Goal: Communication & Community: Answer question/provide support

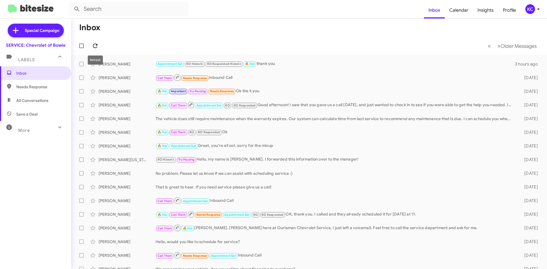
click at [96, 41] on button at bounding box center [94, 45] width 11 height 11
click at [533, 10] on div "KC" at bounding box center [530, 9] width 10 height 10
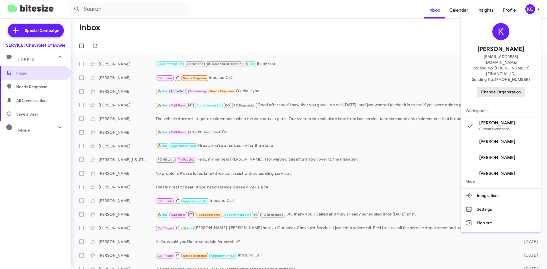
click at [505, 87] on span "Change Organization" at bounding box center [501, 92] width 40 height 10
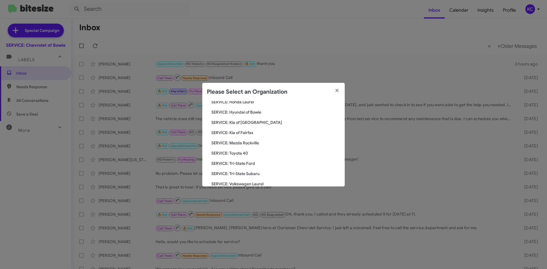
scroll to position [105, 0]
click at [228, 155] on span "SERVICE: Tri-State Subaru" at bounding box center [275, 154] width 129 height 6
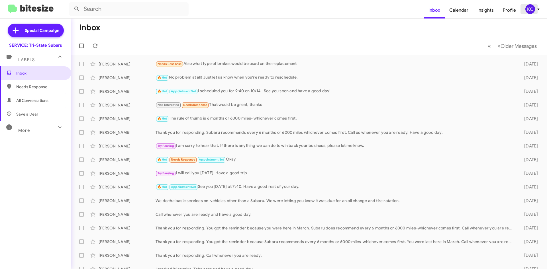
click at [528, 10] on div "KC" at bounding box center [530, 9] width 10 height 10
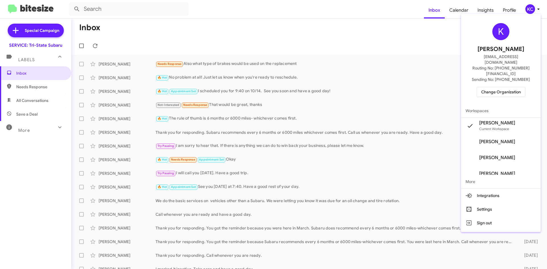
click at [348, 38] on div at bounding box center [273, 134] width 547 height 269
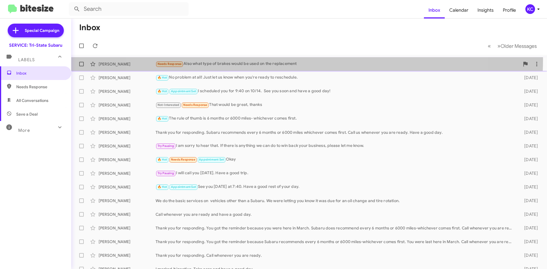
click at [298, 60] on div "Jacob Milden Needs Response Also what type of brakes would be used on the repla…" at bounding box center [309, 63] width 466 height 11
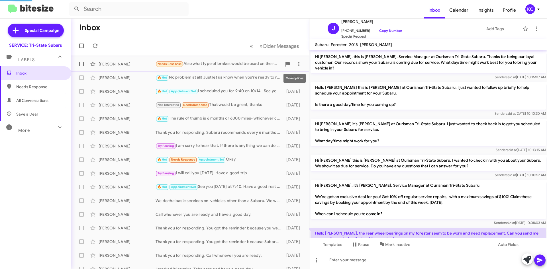
scroll to position [96, 0]
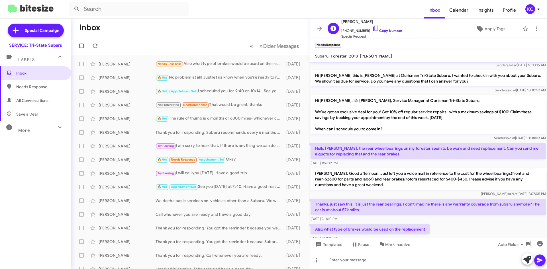
click at [372, 28] on icon at bounding box center [375, 28] width 7 height 7
click at [533, 14] on mat-toolbar "Inbox Calendar Insights Profile KC" at bounding box center [273, 9] width 547 height 18
click at [529, 7] on div "KC" at bounding box center [530, 9] width 10 height 10
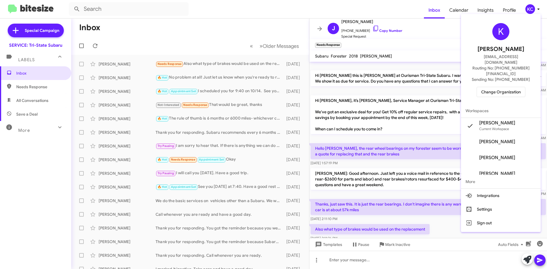
click at [374, 126] on div at bounding box center [273, 134] width 547 height 269
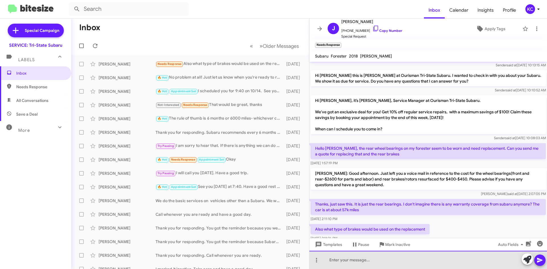
click at [374, 262] on div at bounding box center [427, 260] width 237 height 18
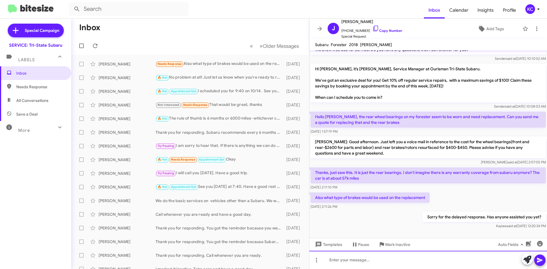
scroll to position [117, 0]
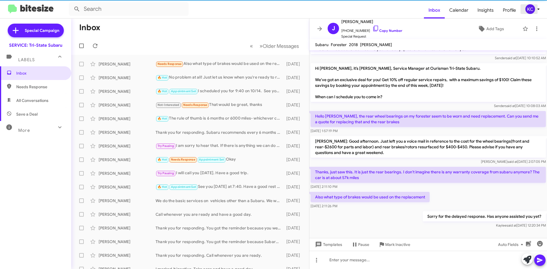
click at [532, 9] on div "KC" at bounding box center [530, 9] width 10 height 10
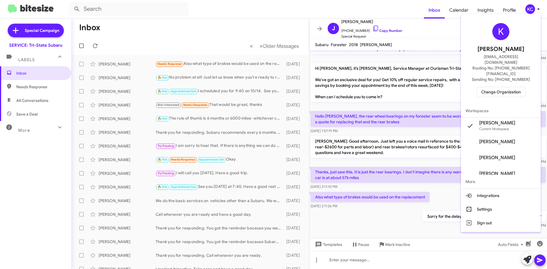
click at [408, 63] on div at bounding box center [273, 134] width 547 height 269
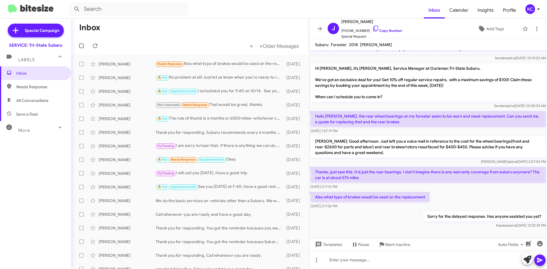
click at [527, 4] on mat-toolbar "Inbox Calendar Insights Profile KC" at bounding box center [273, 9] width 547 height 18
click at [530, 11] on div "KC" at bounding box center [530, 9] width 10 height 10
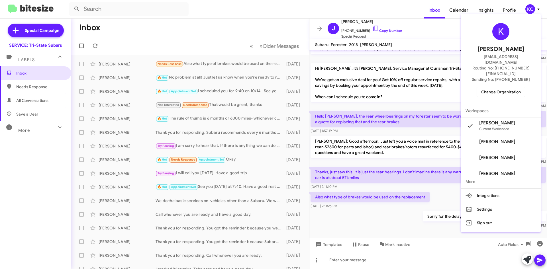
click at [501, 75] on div "K Kaylee Cole kaycole@ourismancars.com Routing No: +1 (302) 453-9900 Sending No…" at bounding box center [501, 60] width 80 height 88
click at [499, 87] on span "Change Organization" at bounding box center [501, 92] width 40 height 10
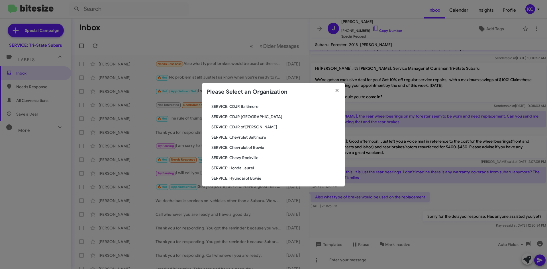
scroll to position [20, 0]
click at [246, 176] on span "SERVICE: Honda Laurel" at bounding box center [275, 178] width 129 height 6
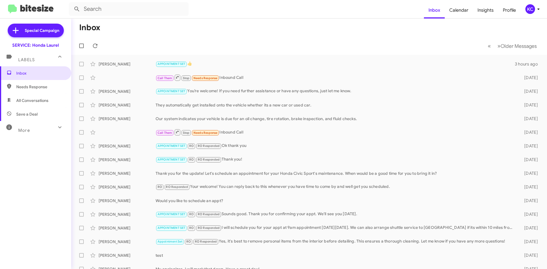
click at [526, 11] on div "KC" at bounding box center [530, 9] width 10 height 10
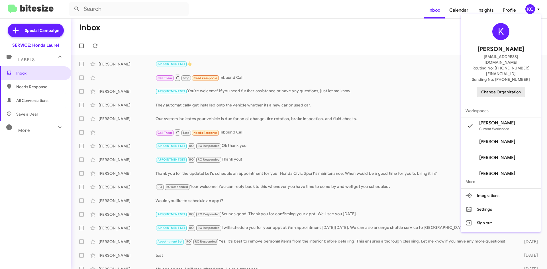
click at [507, 87] on span "Change Organization" at bounding box center [501, 92] width 40 height 10
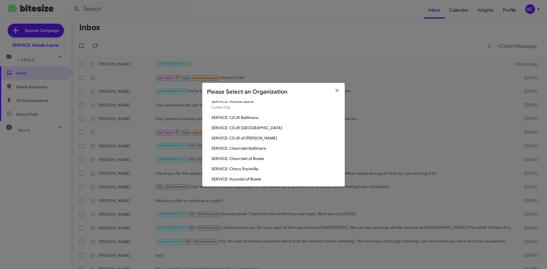
scroll to position [28, 0]
click at [249, 151] on span "SERVICE: Chevrolet of Bowie" at bounding box center [275, 149] width 129 height 6
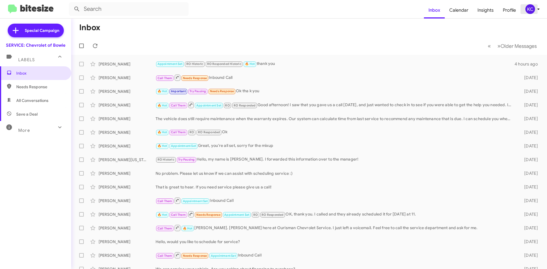
click at [531, 8] on div "KC" at bounding box center [530, 9] width 10 height 10
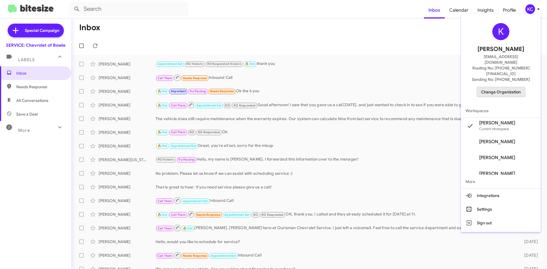
click at [486, 87] on button "Change Organization" at bounding box center [500, 92] width 49 height 10
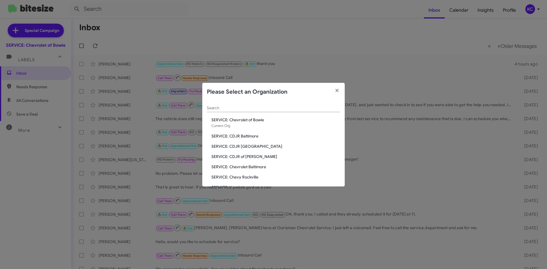
click at [243, 155] on span "SERVICE: CDJR of [PERSON_NAME]" at bounding box center [275, 157] width 129 height 6
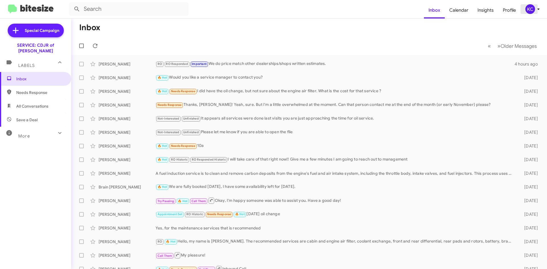
click at [527, 11] on div "KC" at bounding box center [530, 9] width 10 height 10
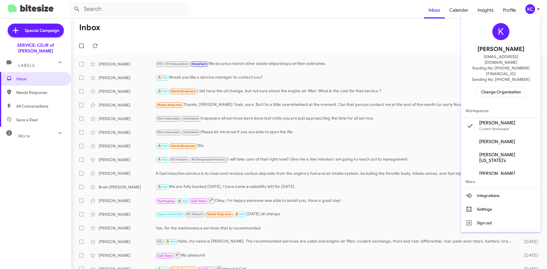
click at [503, 87] on span "Change Organization" at bounding box center [501, 92] width 40 height 10
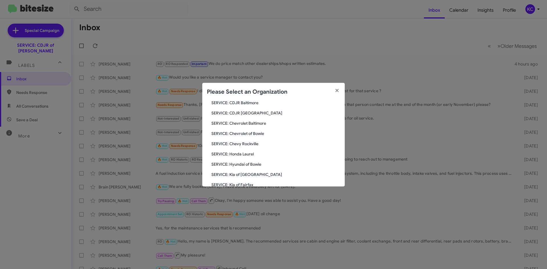
scroll to position [20, 0]
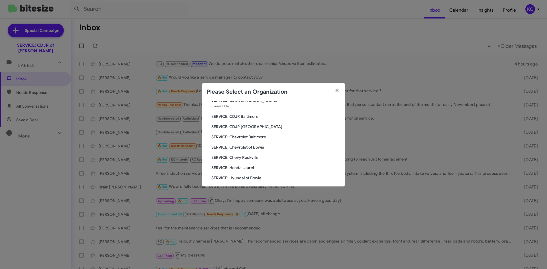
click at [243, 147] on span "SERVICE: Chevrolet of Bowie" at bounding box center [275, 147] width 129 height 6
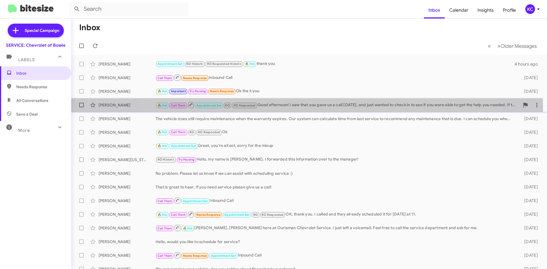
click at [305, 107] on div "🔥 Hot Call Them Appointment Set RO RO Responded Good afternoon! I saw that you …" at bounding box center [337, 104] width 364 height 7
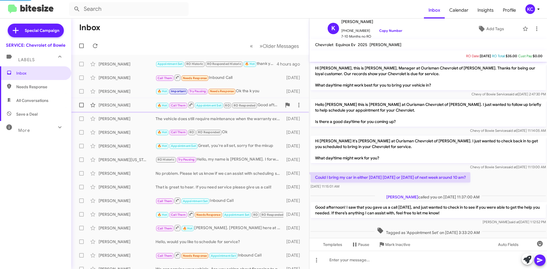
scroll to position [32, 0]
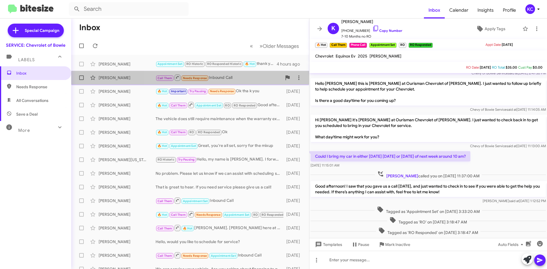
click at [240, 75] on div "Call Them Needs Response Inbound Call" at bounding box center [218, 77] width 126 height 7
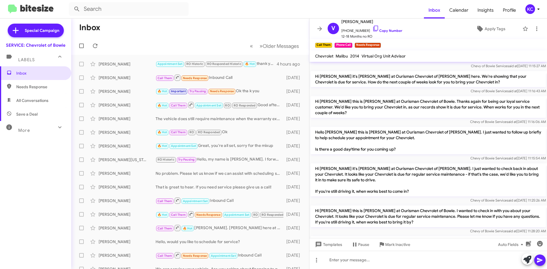
scroll to position [120, 0]
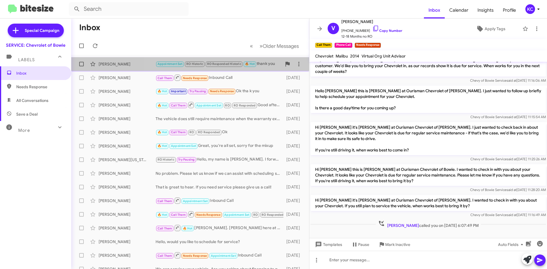
click at [258, 66] on div "Appointment Set RO Historic RO Responded Historic 🔥 Hot thank you" at bounding box center [218, 64] width 126 height 7
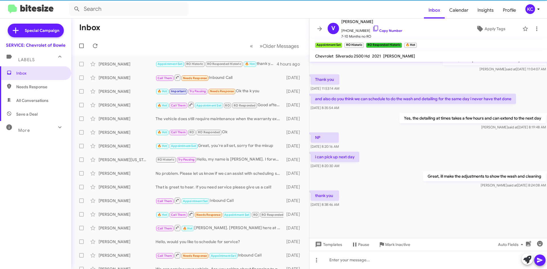
scroll to position [569, 0]
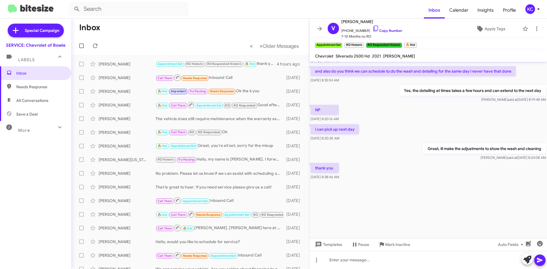
click at [536, 7] on icon at bounding box center [538, 9] width 7 height 7
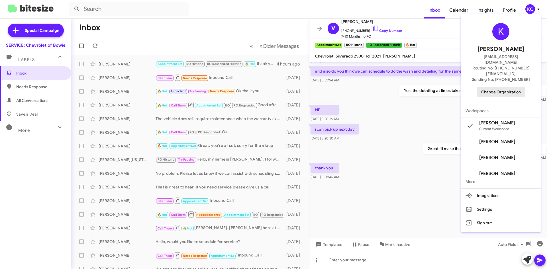
click at [497, 87] on span "Change Organization" at bounding box center [501, 92] width 40 height 10
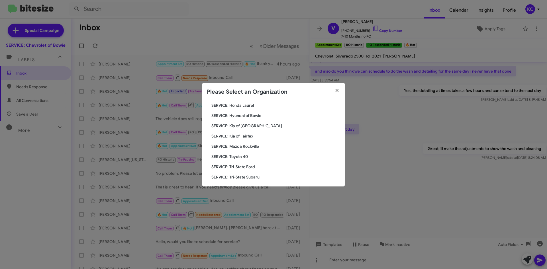
scroll to position [85, 0]
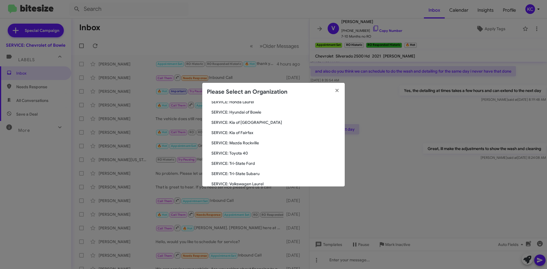
click at [262, 172] on span "SERVICE: Tri-State Subaru" at bounding box center [275, 174] width 129 height 6
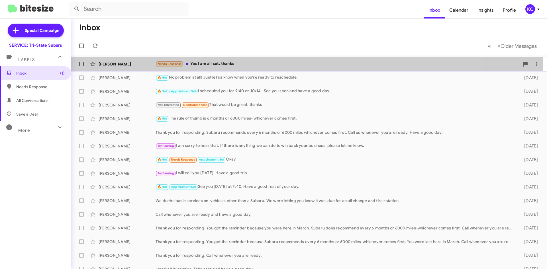
click at [223, 71] on span "[PERSON_NAME] Needs Response Yes I am all set, thanks a minute ago" at bounding box center [309, 64] width 476 height 14
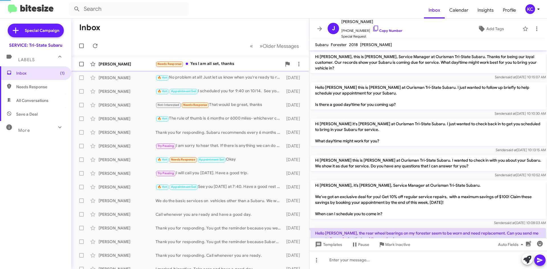
scroll to position [138, 0]
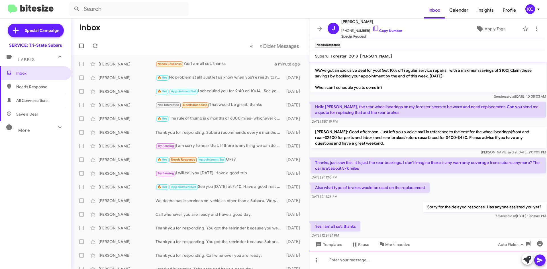
click at [389, 261] on div at bounding box center [427, 260] width 237 height 18
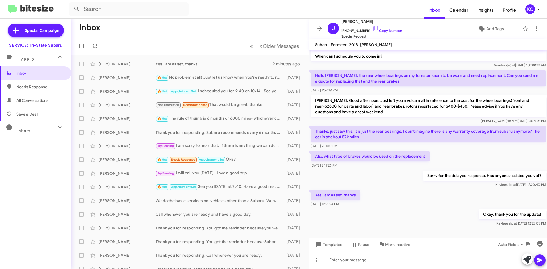
scroll to position [159, 0]
